Goal: Task Accomplishment & Management: Use online tool/utility

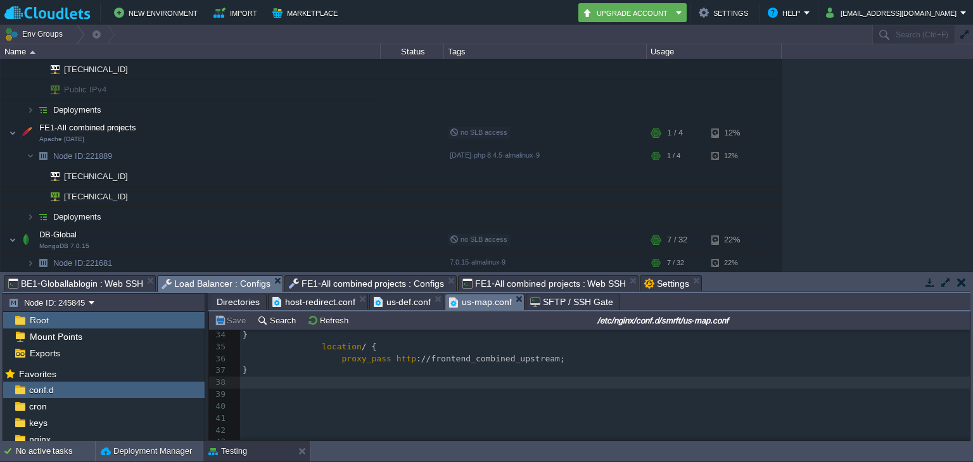
scroll to position [431, 0]
click at [187, 213] on td "Deployments" at bounding box center [191, 217] width 380 height 20
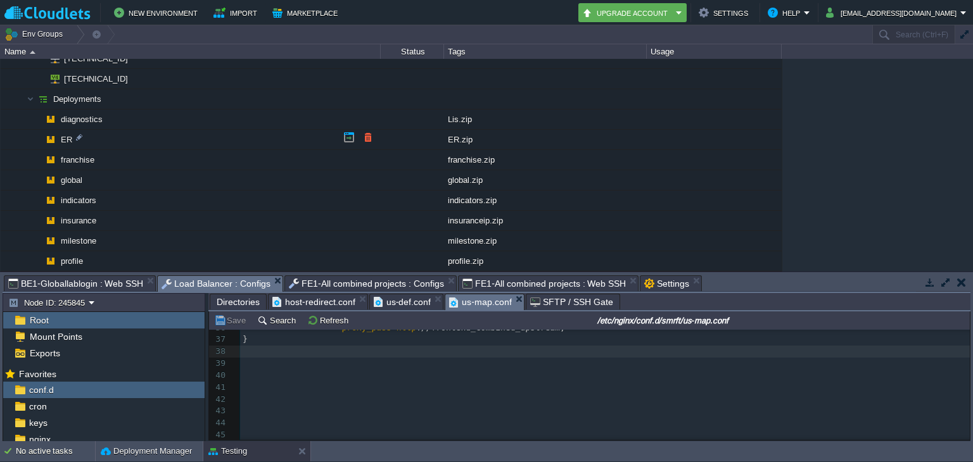
scroll to position [272, 0]
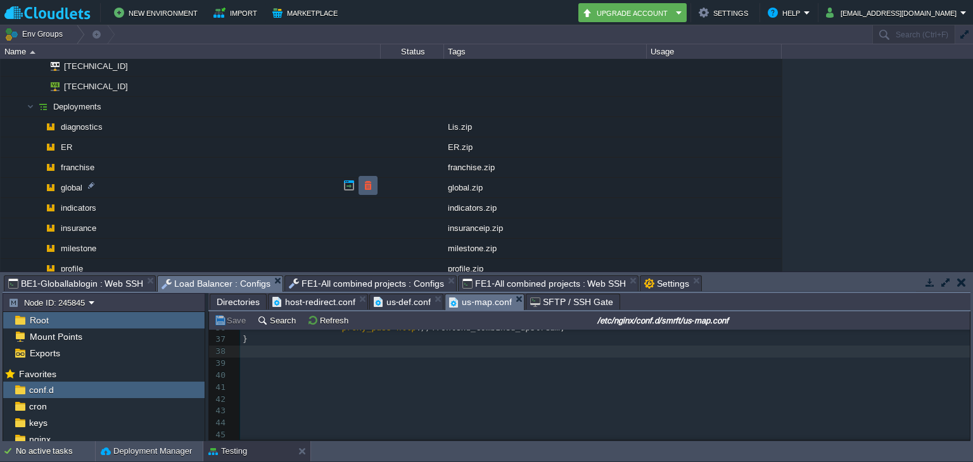
click at [377, 187] on td at bounding box center [367, 185] width 19 height 19
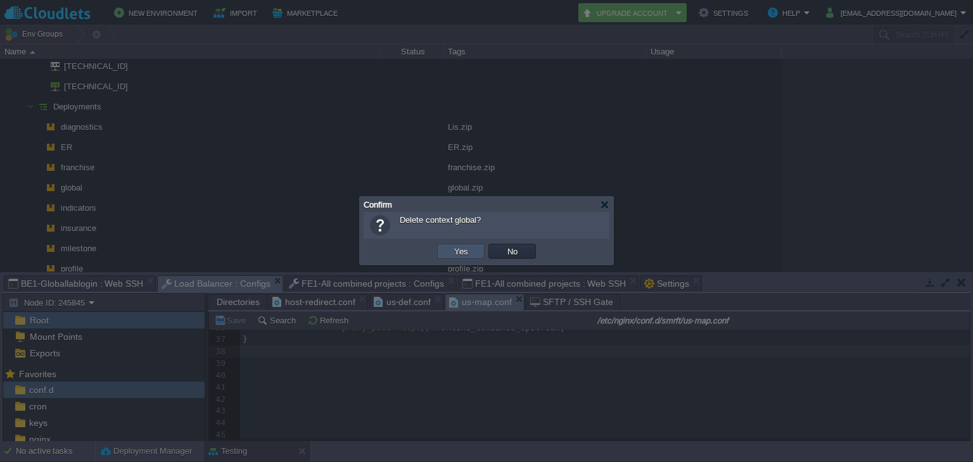
click at [453, 250] on button "Yes" at bounding box center [461, 251] width 22 height 11
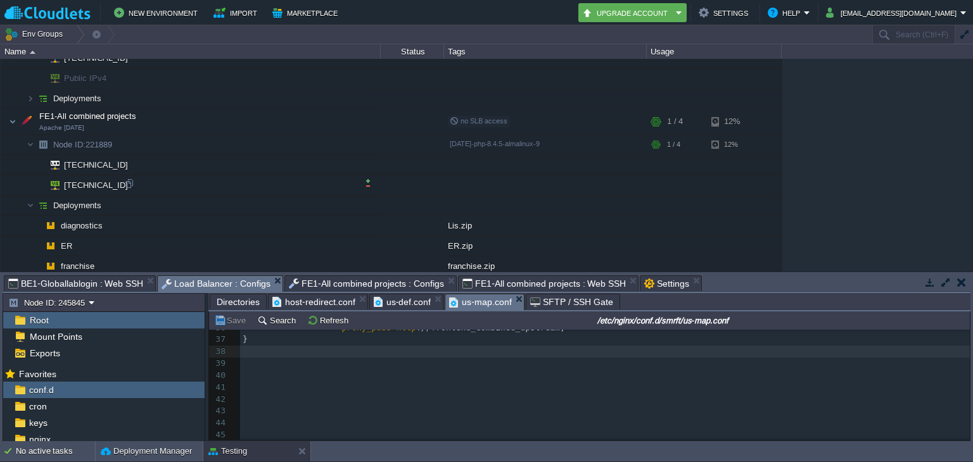
scroll to position [0, 0]
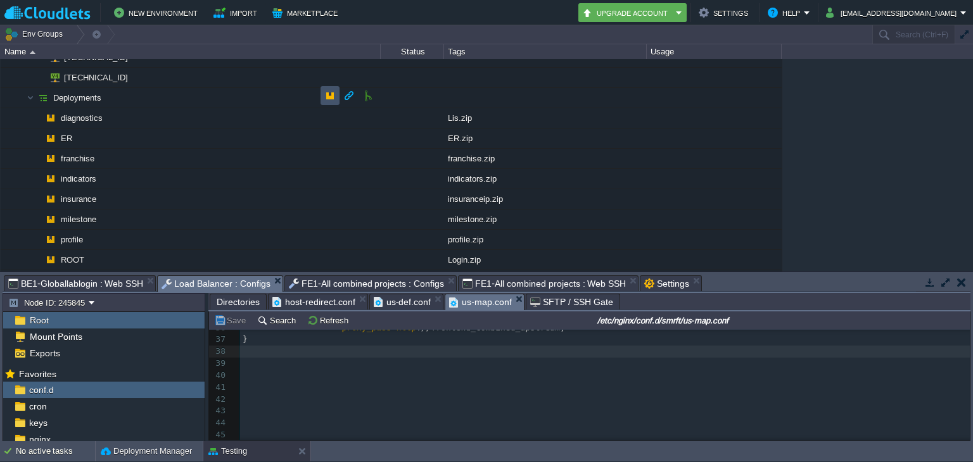
click at [332, 94] on button "button" at bounding box center [329, 95] width 11 height 11
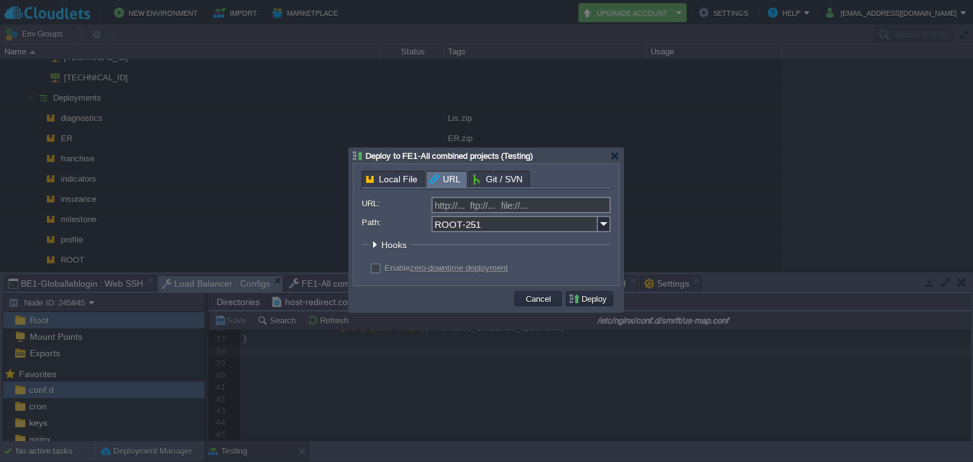
click at [445, 180] on span "URL" at bounding box center [445, 180] width 30 height 16
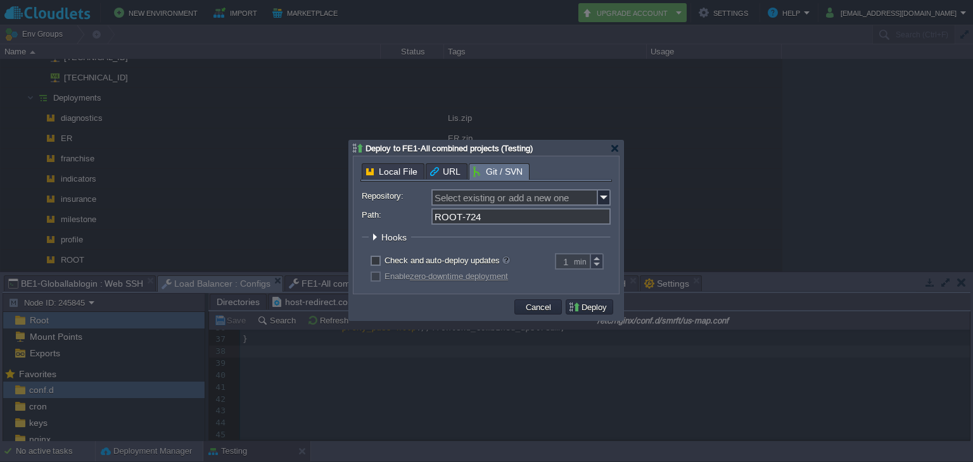
click at [514, 175] on span "Git / SVN" at bounding box center [497, 172] width 49 height 16
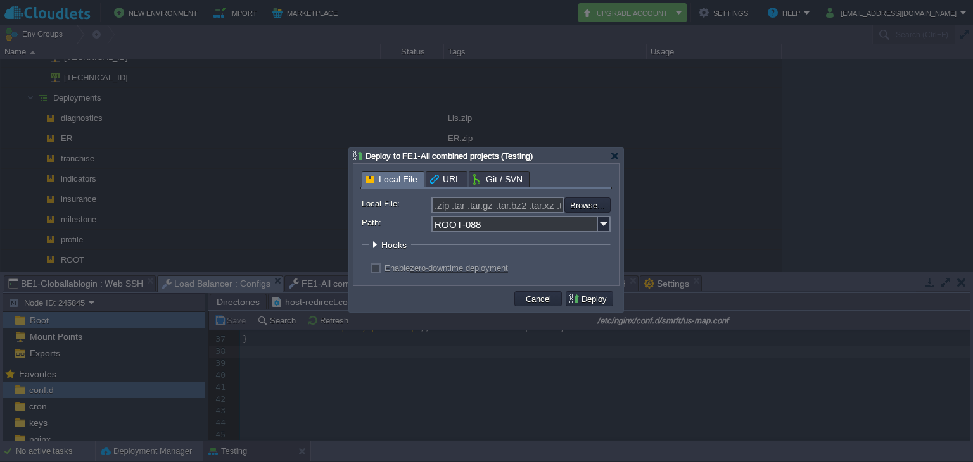
click at [374, 174] on span "Local File" at bounding box center [391, 180] width 51 height 16
click at [574, 201] on input "file" at bounding box center [530, 205] width 160 height 15
type input "C:\fakepath\Global.zip"
click at [588, 300] on button "Deploy" at bounding box center [589, 298] width 42 height 11
type input ".zip .tar .tar.gz .tar.bz2 .tar.xz .tar.lzma .tar.Z .tgz .tbz .taz .tlz .txz .g…"
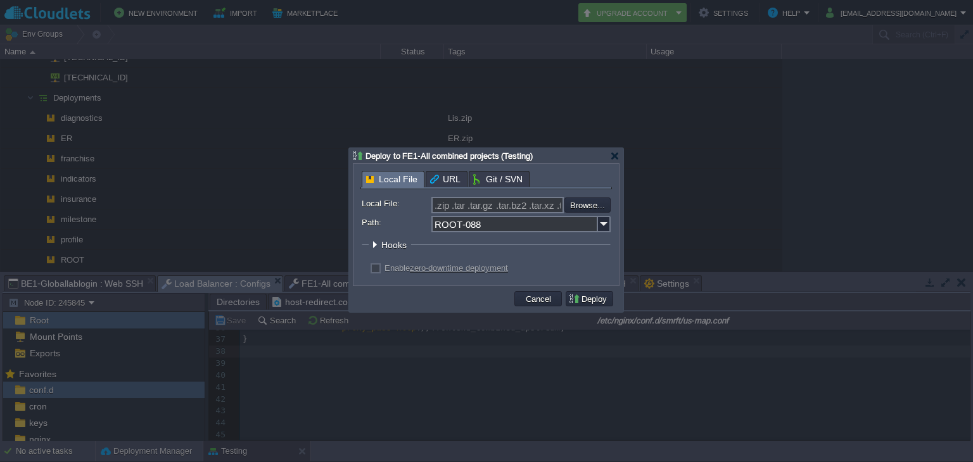
click at [865, 121] on div at bounding box center [486, 231] width 973 height 462
click at [541, 295] on button "Cancel" at bounding box center [538, 298] width 33 height 11
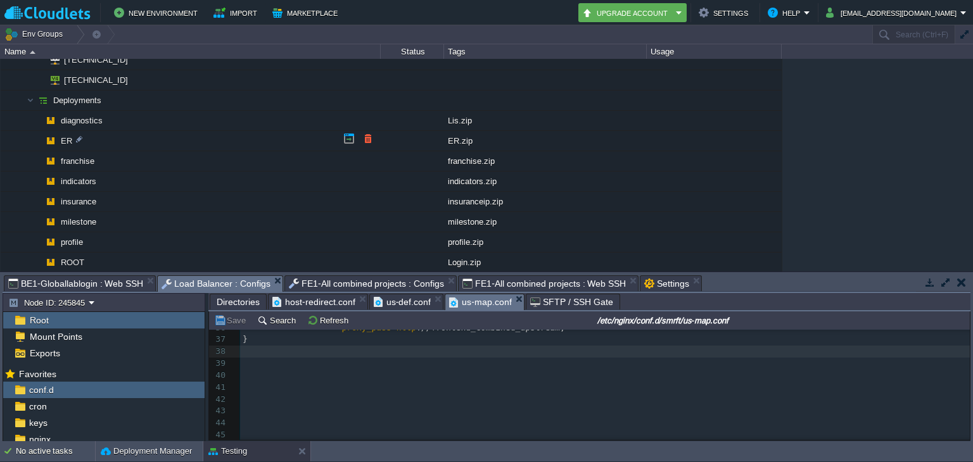
scroll to position [229, 0]
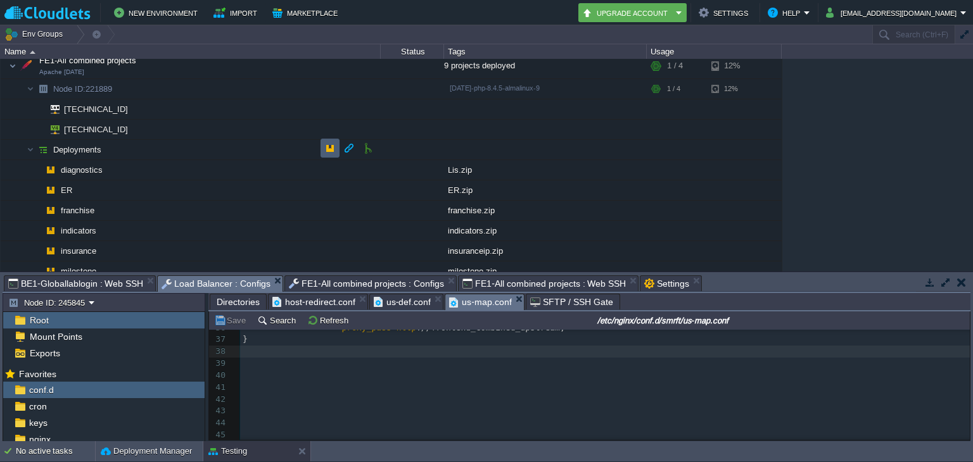
click at [333, 155] on td at bounding box center [329, 148] width 19 height 19
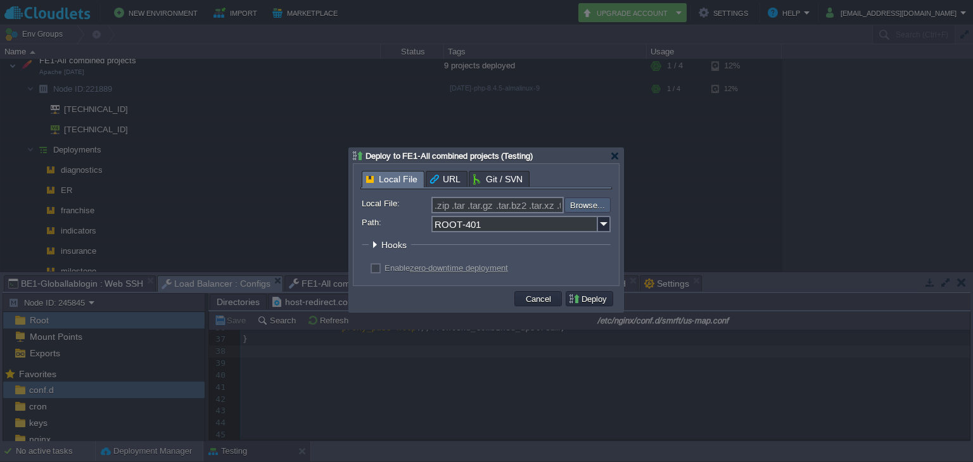
click at [577, 199] on input "file" at bounding box center [530, 205] width 160 height 15
type input "C:\fakepath\Global.zip"
type input "Global.zip"
click at [539, 227] on input "ROOT-401" at bounding box center [514, 224] width 167 height 16
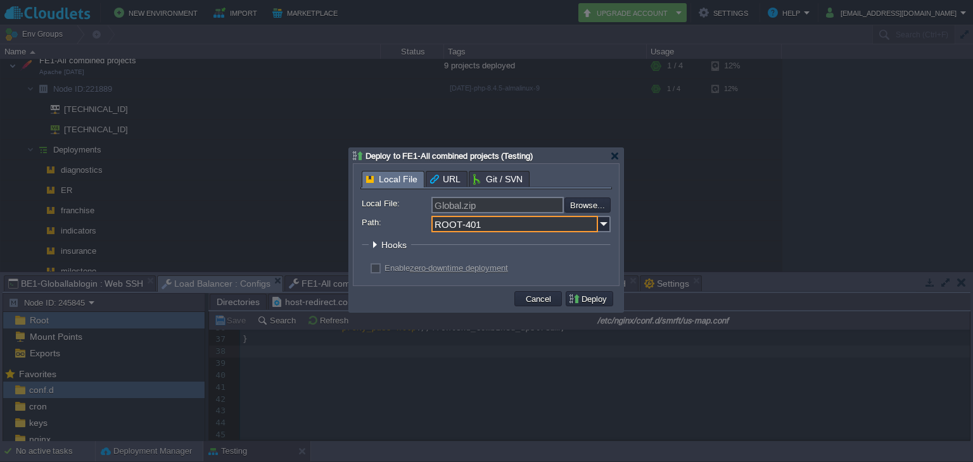
click at [539, 227] on input "ROOT-401" at bounding box center [514, 224] width 167 height 16
type input "global"
click button "Pre" at bounding box center [0, 0] width 0 height 0
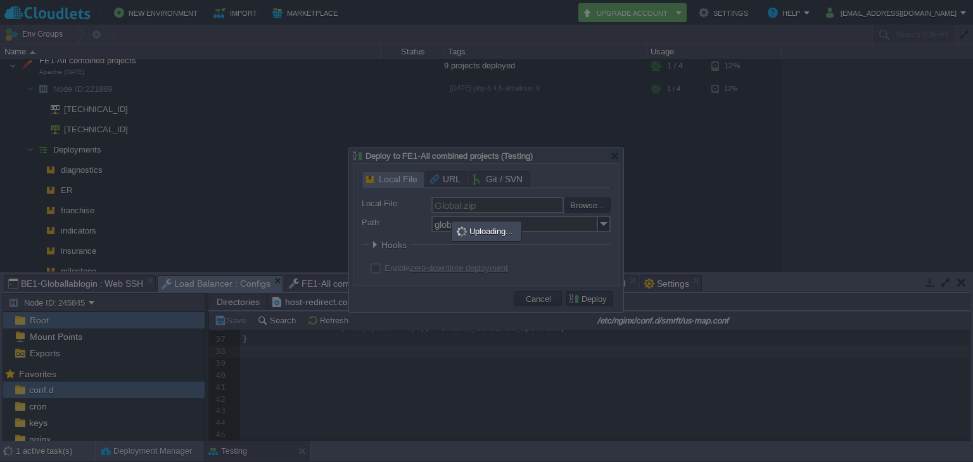
click at [921, 412] on div at bounding box center [486, 231] width 973 height 462
type input ".zip .tar .tar.gz .tar.bz2 .tar.xz .tar.lzma .tar.Z .tgz .tbz .taz .tlz .txz .g…"
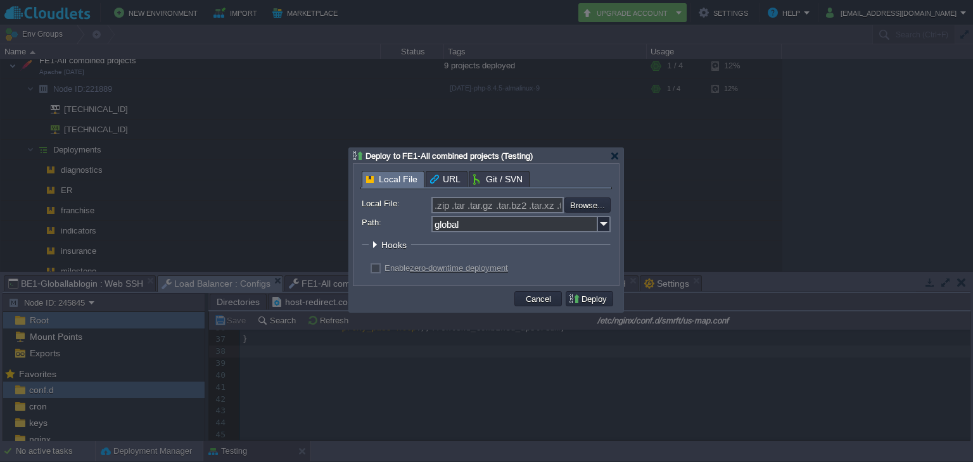
click at [701, 170] on div at bounding box center [486, 231] width 973 height 462
click at [587, 206] on input "file" at bounding box center [530, 205] width 160 height 14
type input "C:\fakepath\Global.zip"
type input "Global.zip"
click at [580, 302] on button "Deploy" at bounding box center [589, 298] width 42 height 11
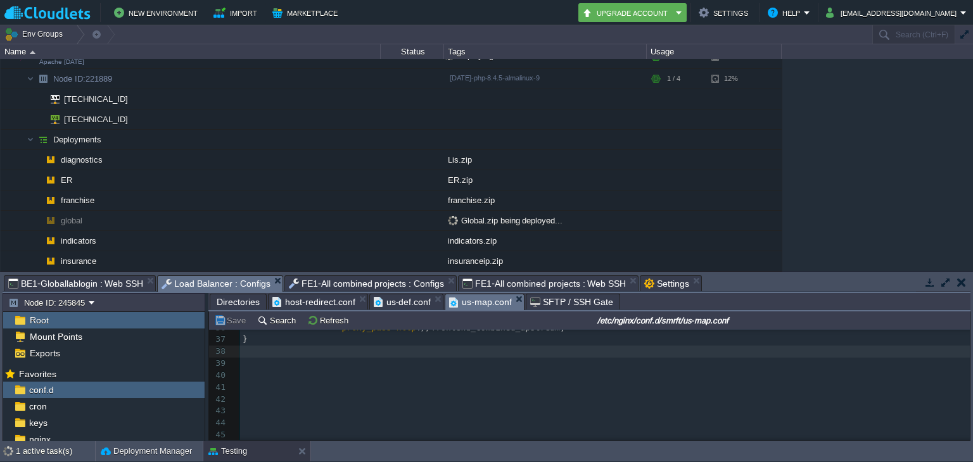
scroll to position [224, 0]
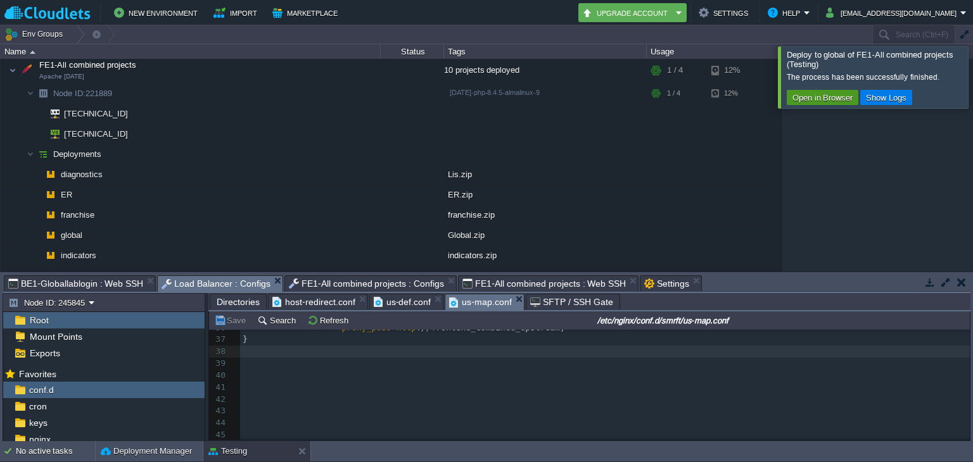
click at [818, 94] on button "Open in Browser" at bounding box center [822, 97] width 68 height 11
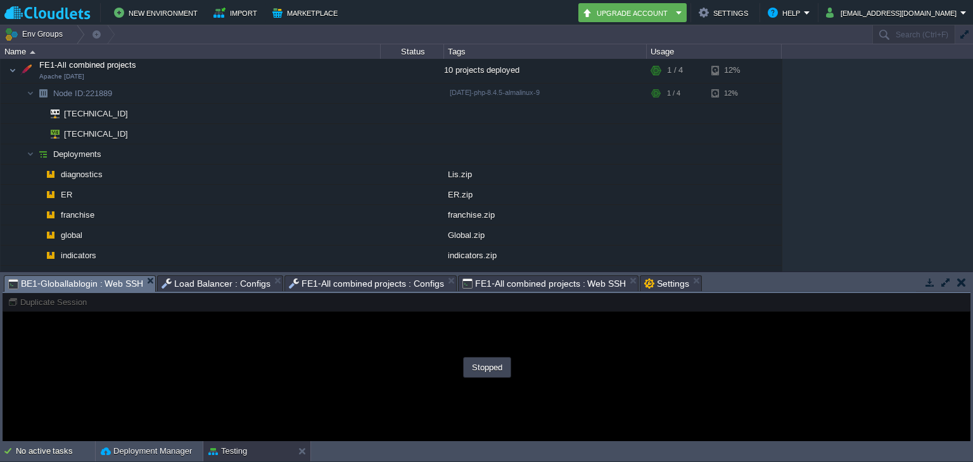
click at [70, 282] on span "BE1-Globallablogin : Web SSH" at bounding box center [75, 284] width 135 height 16
click at [489, 374] on div "Stopped" at bounding box center [487, 367] width 44 height 17
click at [142, 286] on em "BE1-Globallablogin : Web SSH" at bounding box center [81, 284] width 147 height 16
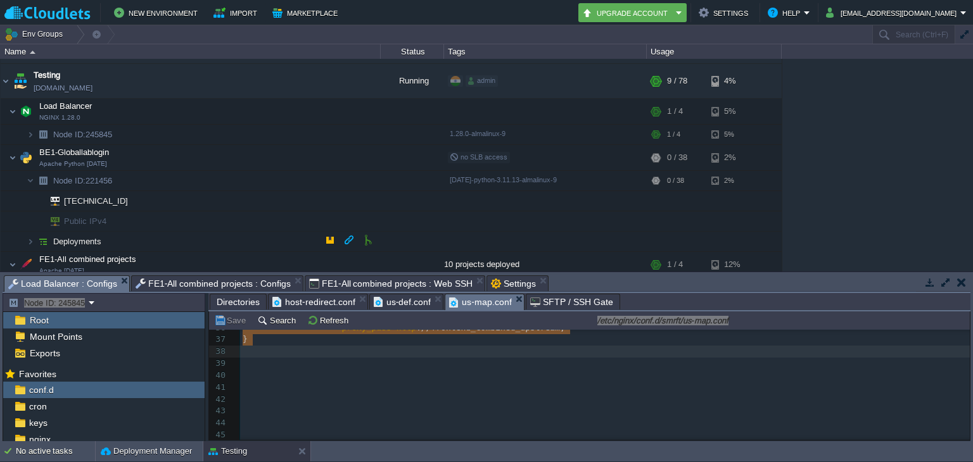
scroll to position [32, 0]
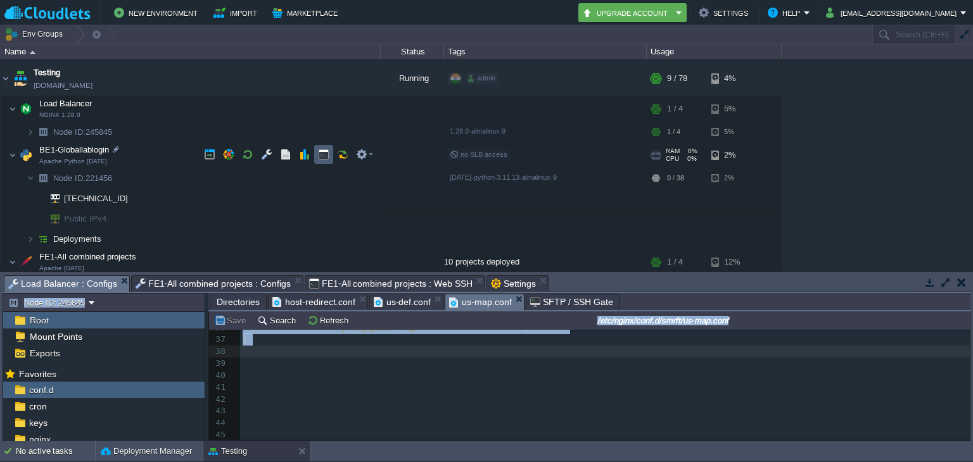
click at [318, 158] on button "button" at bounding box center [323, 154] width 11 height 11
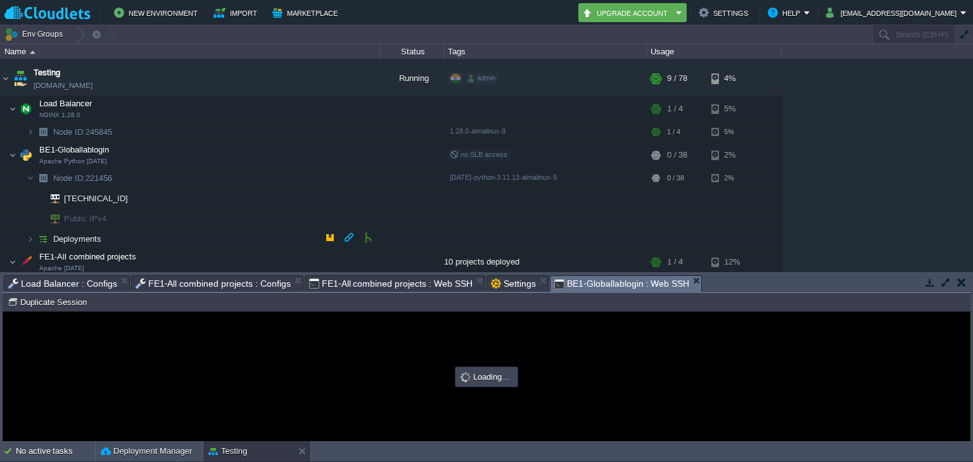
click at [113, 232] on td "Deployments" at bounding box center [191, 239] width 380 height 20
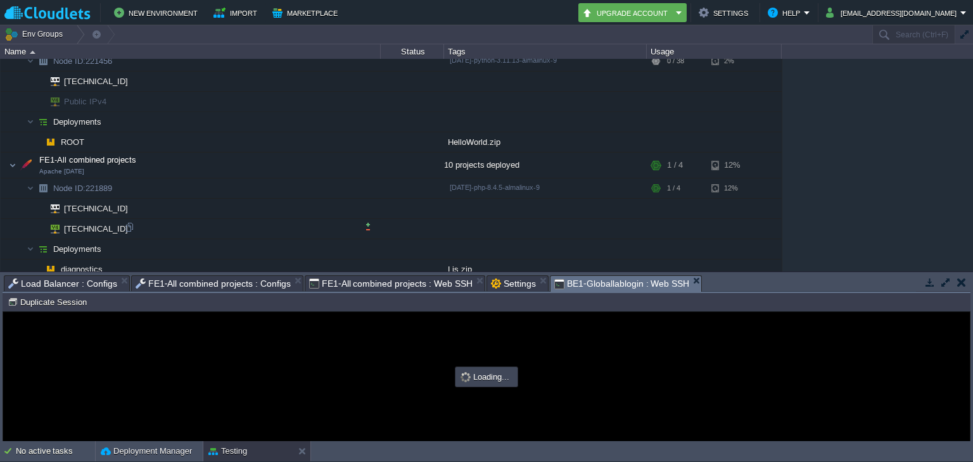
scroll to position [0, 0]
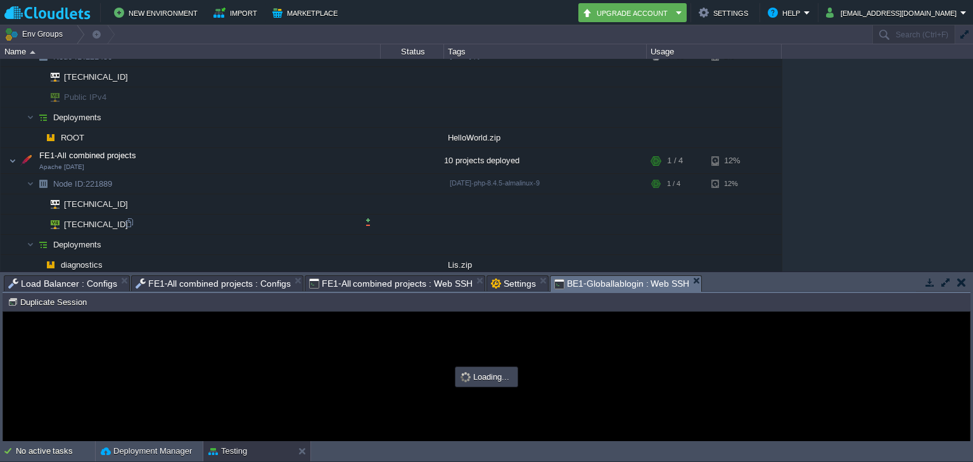
type input "#000000"
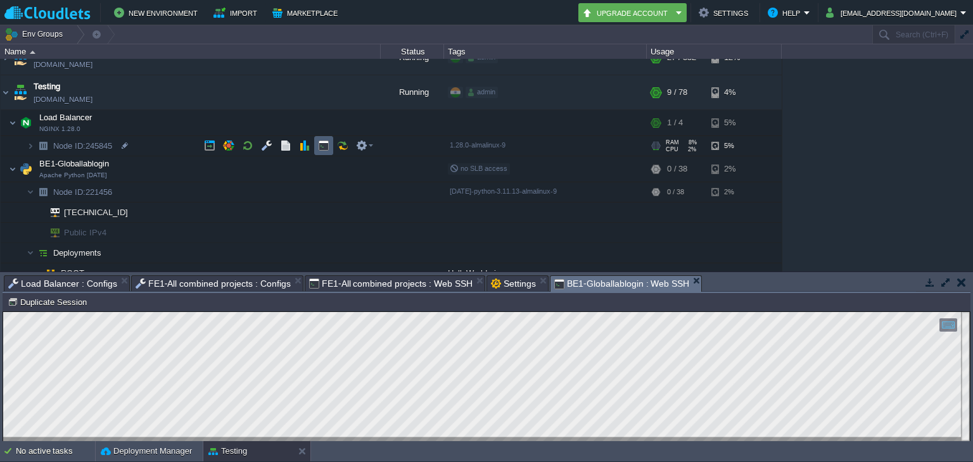
scroll to position [2, 0]
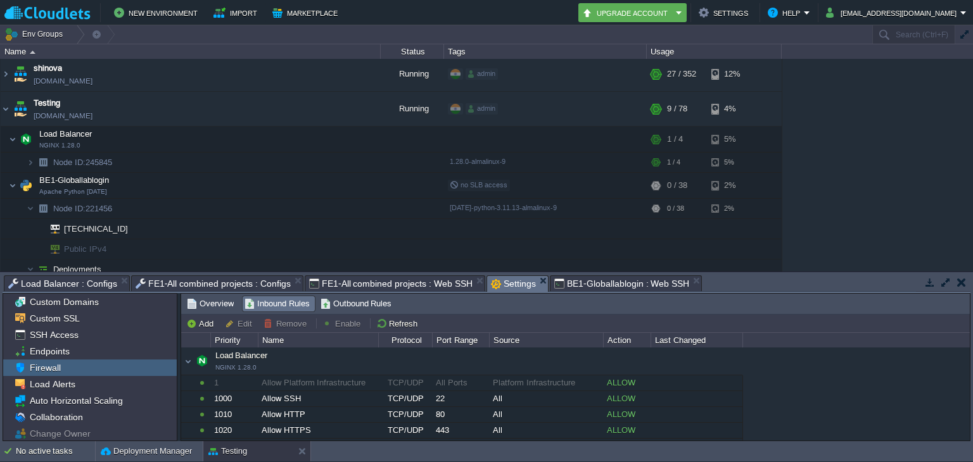
click at [491, 287] on span "Settings" at bounding box center [513, 284] width 45 height 16
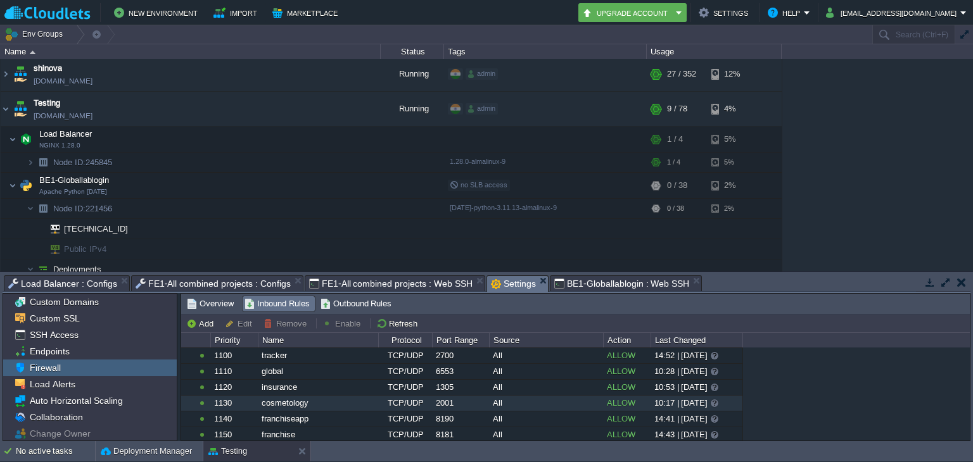
scroll to position [277, 0]
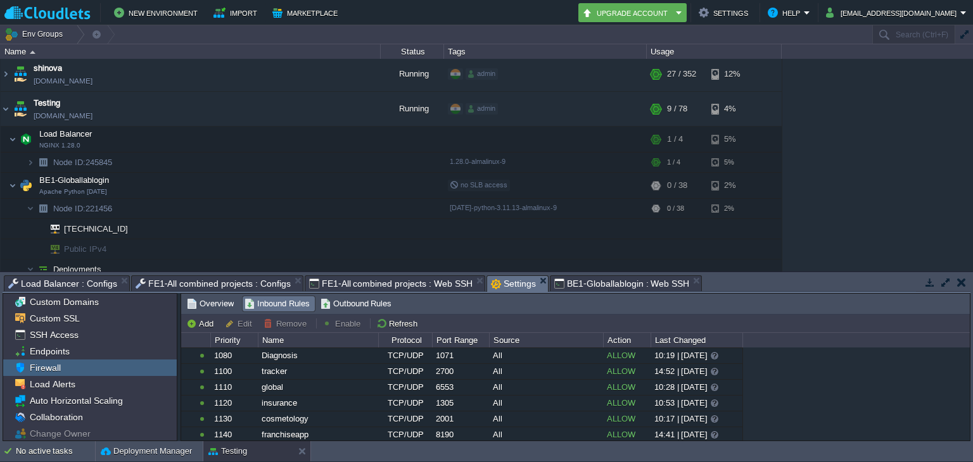
click at [583, 288] on span "BE1-Globallablogin : Web SSH" at bounding box center [621, 283] width 135 height 15
click at [507, 279] on span "Settings" at bounding box center [513, 284] width 45 height 16
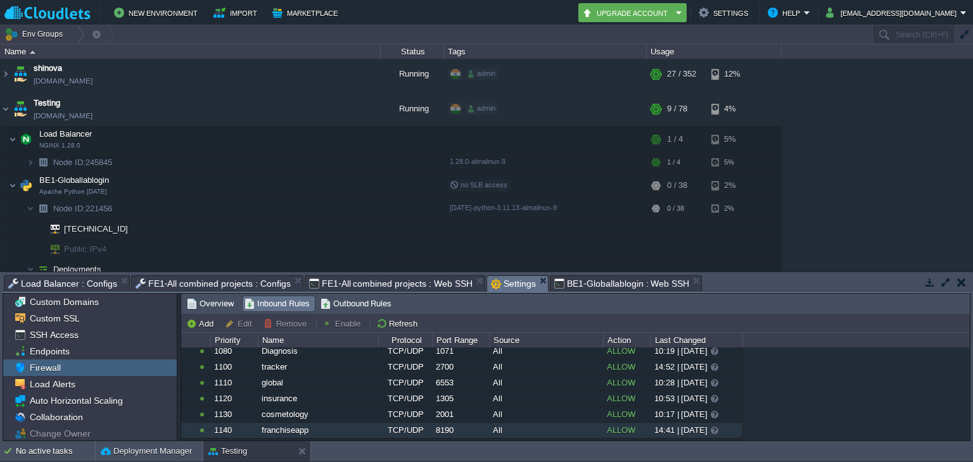
scroll to position [289, 0]
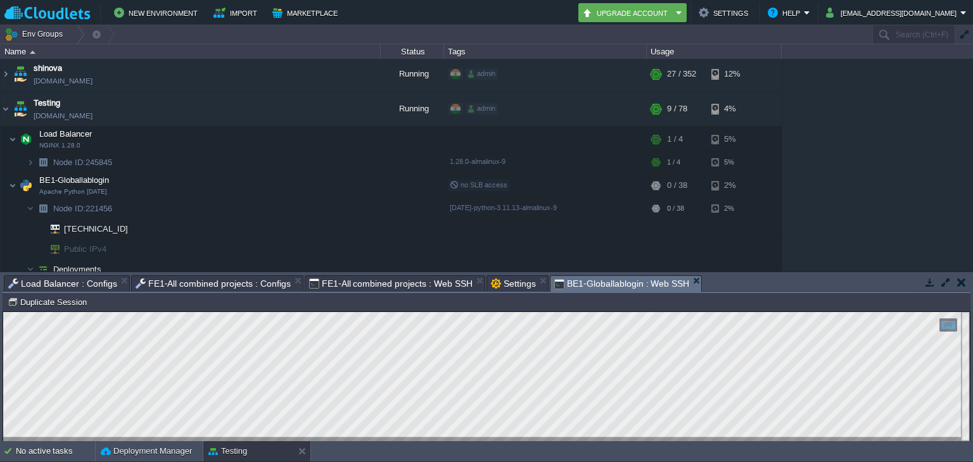
click at [571, 279] on span "BE1-Globallablogin : Web SSH" at bounding box center [621, 284] width 135 height 16
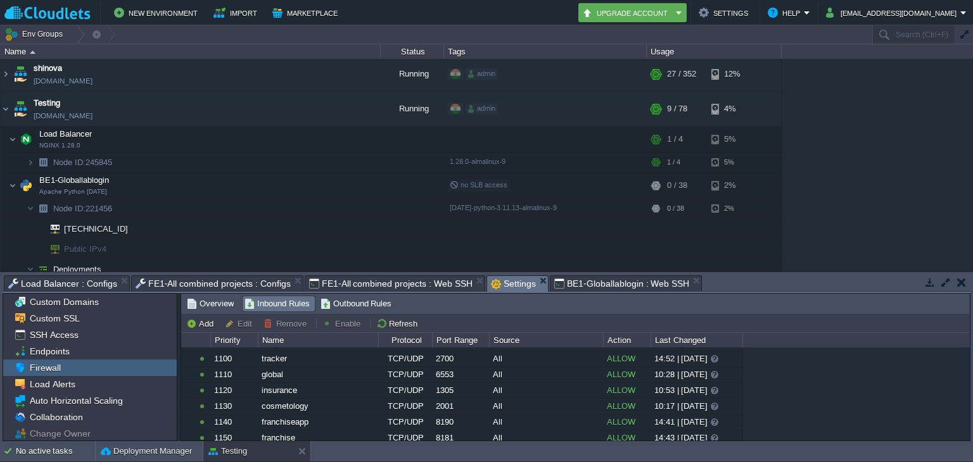
click at [491, 286] on span "Settings" at bounding box center [513, 284] width 45 height 16
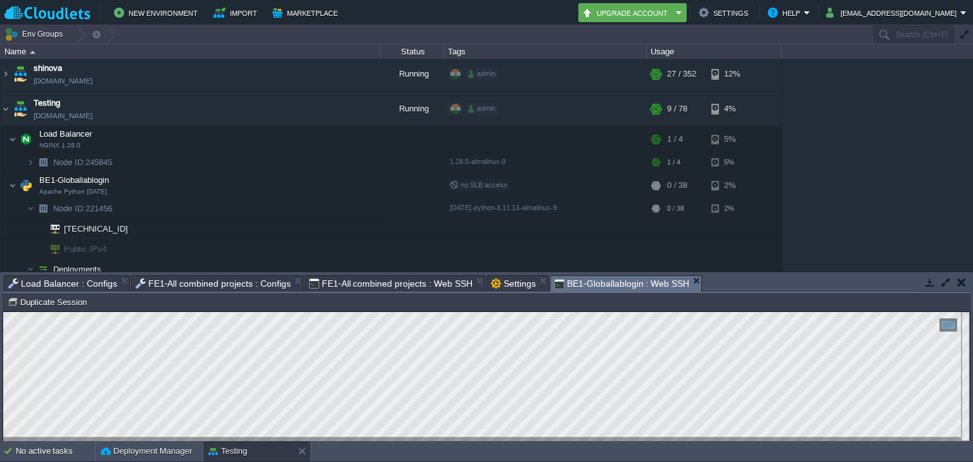
click at [578, 287] on span "BE1-Globallablogin : Web SSH" at bounding box center [621, 284] width 135 height 16
